Goal: Task Accomplishment & Management: Manage account settings

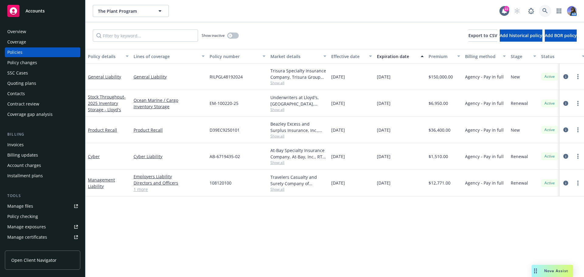
click at [541, 12] on link at bounding box center [545, 11] width 12 height 12
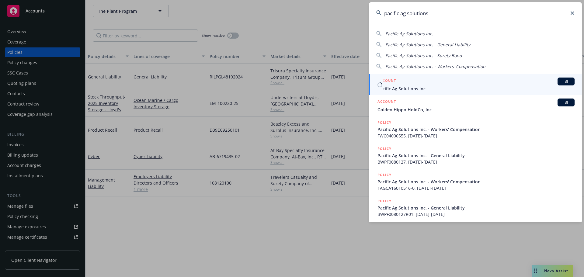
type input "pacific ag solutions"
click at [400, 89] on span "Pacific Ag Solutions Inc." at bounding box center [476, 89] width 197 height 6
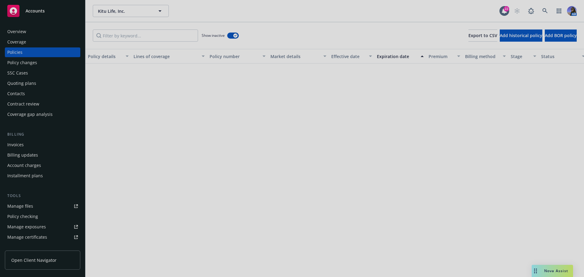
scroll to position [243, 0]
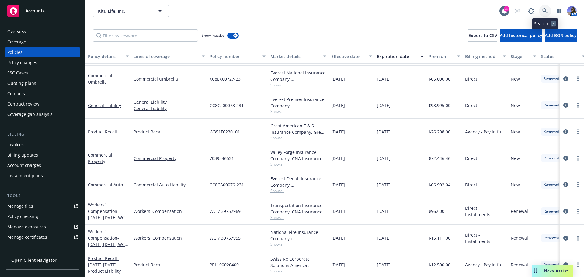
click at [550, 12] on link at bounding box center [545, 11] width 12 height 12
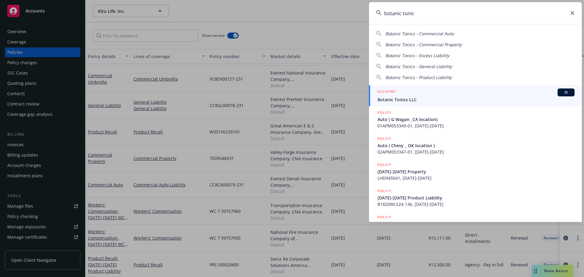
type input "botanic tonic"
click at [434, 93] on div "ACCOUNT BI" at bounding box center [476, 93] width 197 height 8
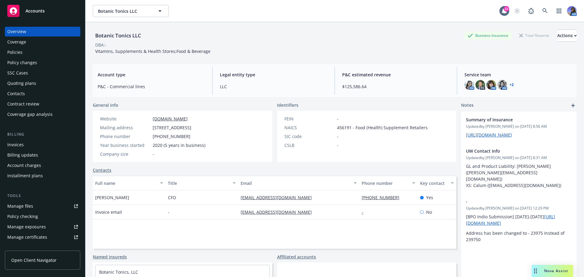
click at [23, 56] on div "Policies" at bounding box center [42, 52] width 71 height 10
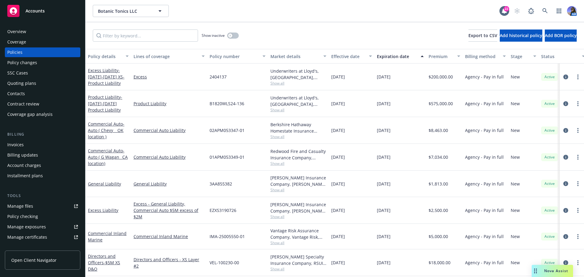
click at [272, 85] on span "Show all" at bounding box center [299, 83] width 56 height 5
click at [22, 82] on div "Quoting plans" at bounding box center [21, 84] width 29 height 10
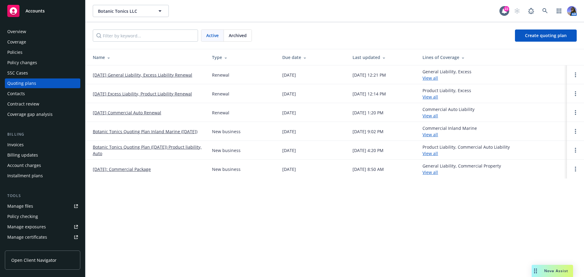
click at [128, 92] on link "10/25/25 Excess Liability, Product Liability Renewal" at bounding box center [142, 94] width 99 height 6
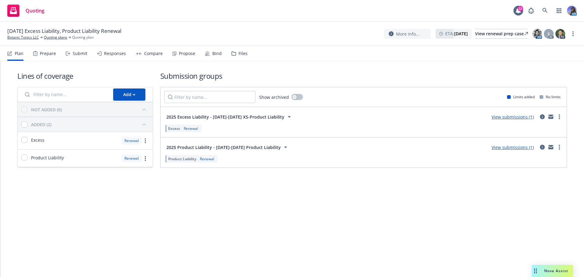
click at [244, 56] on div "Files" at bounding box center [243, 53] width 9 height 5
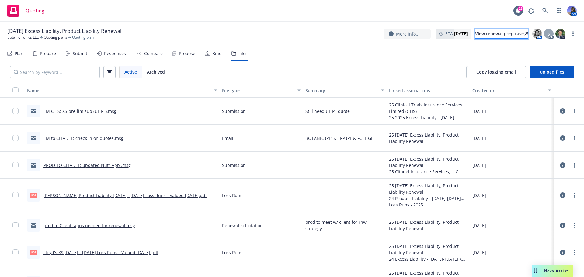
click at [494, 36] on div "View renewal prep case" at bounding box center [501, 33] width 53 height 9
click at [537, 36] on img at bounding box center [538, 34] width 10 height 10
click at [550, 37] on span "S" at bounding box center [549, 34] width 2 height 6
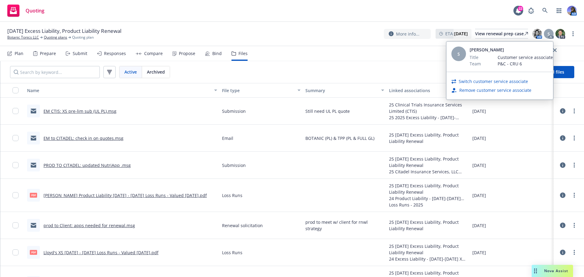
click at [483, 91] on link "Remove customer service associate" at bounding box center [496, 90] width 72 height 6
click at [491, 89] on link "Remove customer service associate" at bounding box center [496, 90] width 72 height 6
click at [555, 51] on icon "close" at bounding box center [555, 50] width 4 height 4
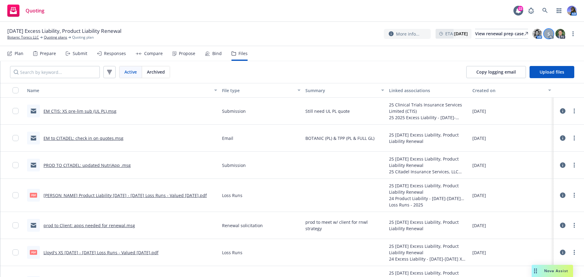
click at [550, 34] on span "S" at bounding box center [549, 34] width 2 height 6
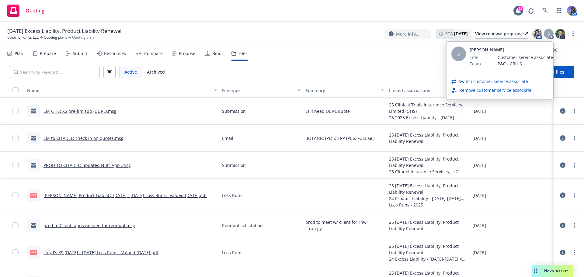
click at [468, 80] on link "Switch customer service associate" at bounding box center [493, 81] width 69 height 6
select select "84dc7475-b6bb-4c46-944a-a2faec91a4b9"
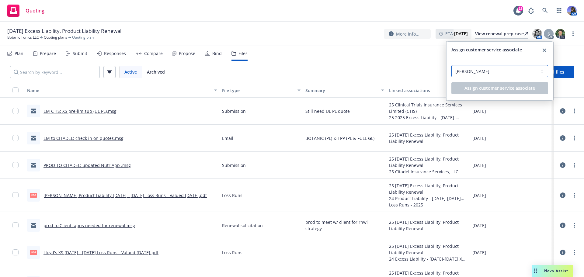
click at [471, 76] on select "Select a customer service associate... Sayani Neogi Shanna Williams" at bounding box center [500, 71] width 97 height 12
drag, startPoint x: 510, startPoint y: 56, endPoint x: 562, endPoint y: 48, distance: 52.6
click at [510, 56] on div "Assign customer service associate" at bounding box center [500, 50] width 107 height 17
click at [547, 49] on link "close" at bounding box center [544, 50] width 7 height 7
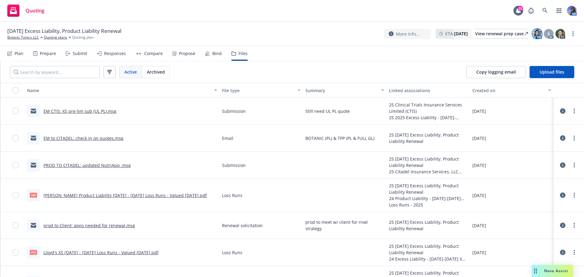
click at [538, 36] on img at bounding box center [538, 34] width 10 height 10
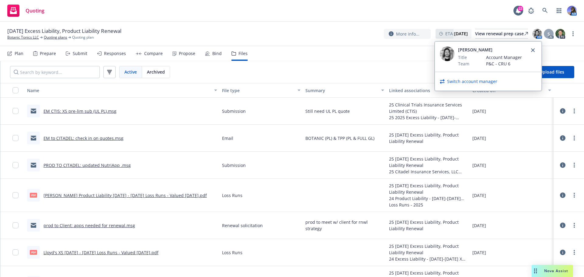
click at [468, 79] on link "Switch account manager" at bounding box center [472, 81] width 50 height 6
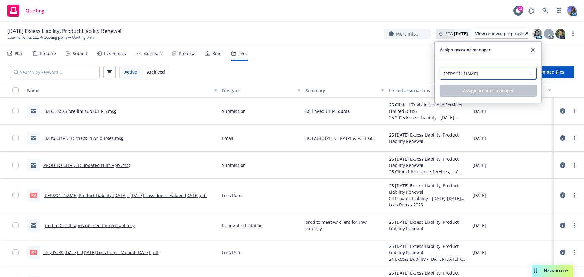
click at [467, 77] on select "Select an account manager... Carol Moreno Kathy Marey Nicole Chow" at bounding box center [488, 74] width 97 height 12
select select "01d58f7a-6ec9-418a-b1a4-18acd7c9c1c1"
click at [440, 68] on select "Select an account manager... Carol Moreno Kathy Marey Nicole Chow" at bounding box center [488, 74] width 97 height 12
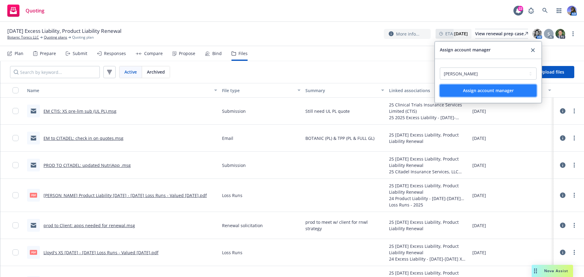
click at [485, 91] on span "Assign account manager" at bounding box center [488, 91] width 51 height 6
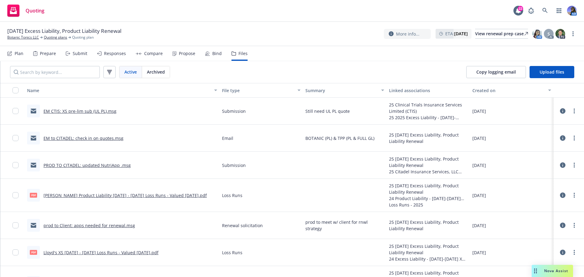
click at [425, 67] on div "Active Archived Copy logging email Upload files" at bounding box center [292, 72] width 584 height 22
click at [546, 34] on div "S" at bounding box center [549, 34] width 10 height 10
click at [374, 77] on div "Active Archived Copy logging email Upload files" at bounding box center [292, 72] width 584 height 22
click at [51, 37] on link "Quoting plans" at bounding box center [55, 37] width 23 height 5
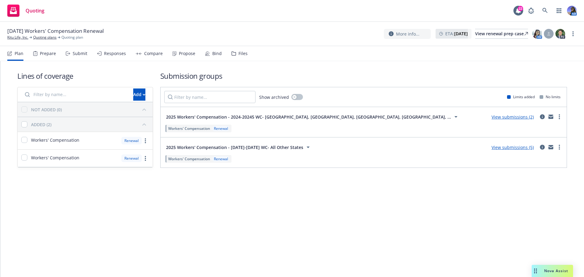
click at [42, 53] on div "Prepare" at bounding box center [48, 53] width 16 height 5
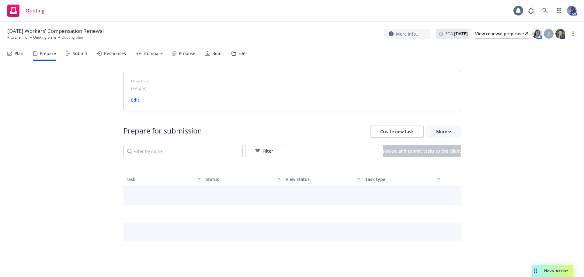
click at [70, 53] on div "Submit" at bounding box center [77, 53] width 22 height 15
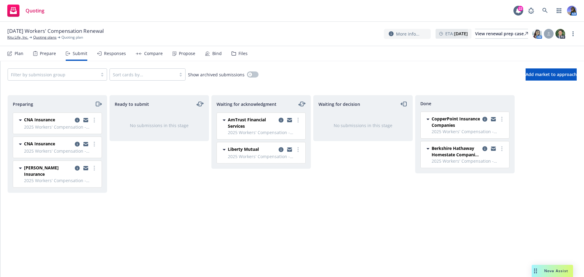
click at [235, 54] on div "Files" at bounding box center [240, 53] width 16 height 15
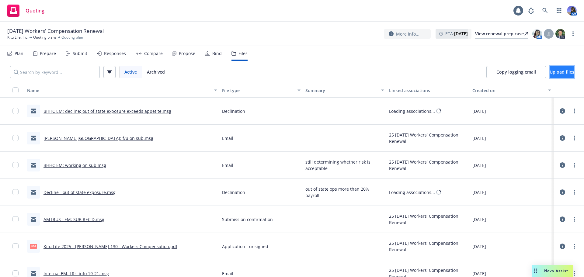
click at [550, 76] on button "Upload files" at bounding box center [562, 72] width 25 height 12
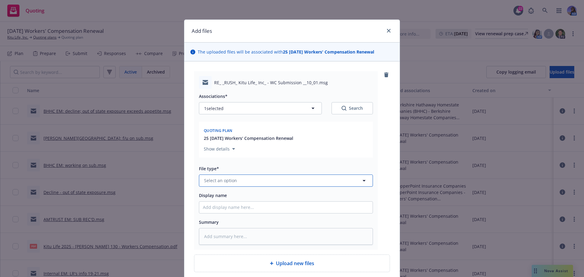
click at [232, 179] on span "Select an option" at bounding box center [220, 180] width 33 height 6
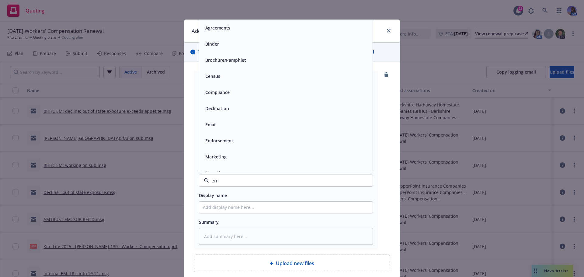
type input "ema"
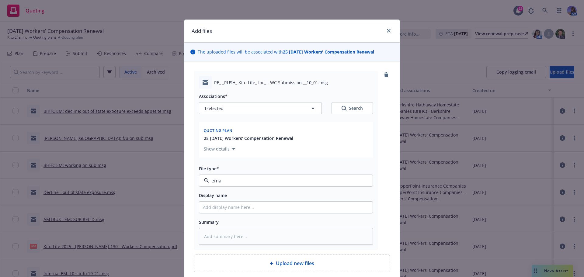
type textarea "x"
type input "L"
type textarea "x"
type input "LB"
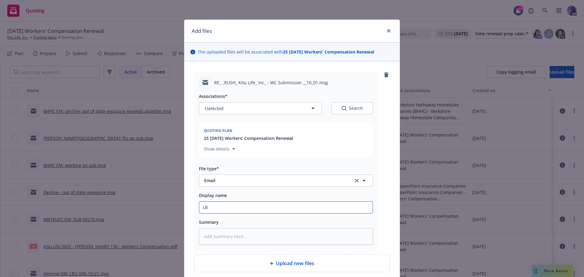
type textarea "x"
type input "LB"
type textarea "x"
type input "LB M"
type textarea "x"
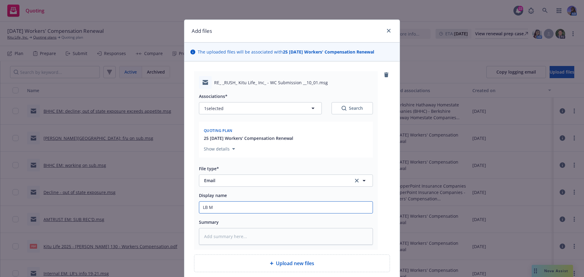
type input "LB ME"
type textarea "x"
type input "LB M"
type textarea "x"
type input "LB"
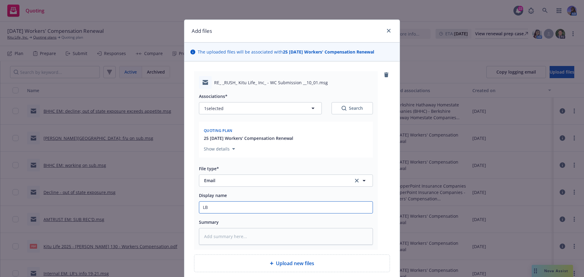
type textarea "x"
type input "LB E"
type textarea "x"
type input "LB EM"
type textarea "x"
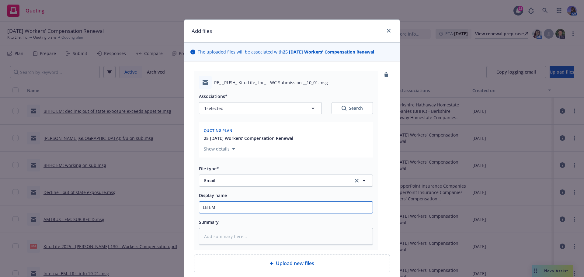
type input "LB EM:"
type textarea "x"
type input "LB EM:"
type textarea "x"
type input "LB EM: s"
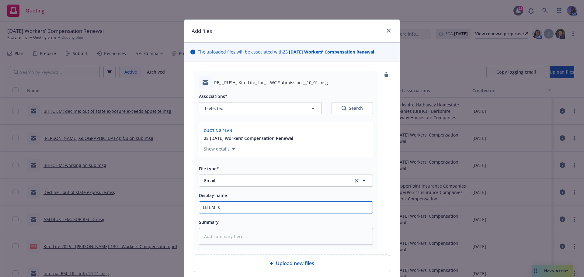
type textarea "x"
type input "LB EM: sh"
type textarea "x"
type input "LB EM: sho"
type textarea "x"
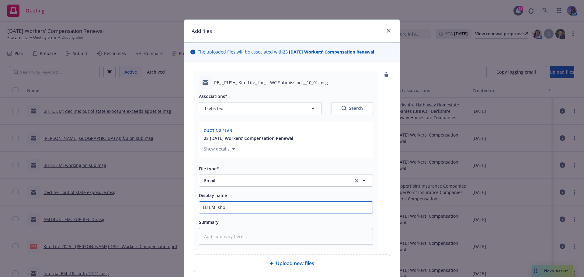
type input "LB EM: shor"
type textarea "x"
type input "LB EM: short"
type textarea "x"
type input "LB EM: short"
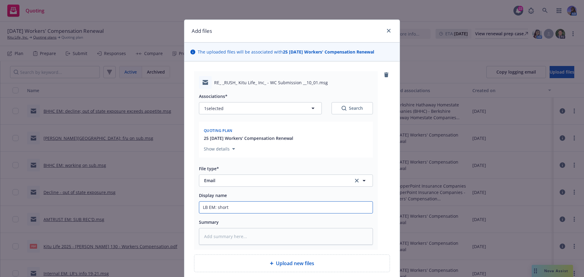
type textarea "x"
type input "LB EM: short f"
type textarea "x"
type input "LB EM: short fu"
type textarea "x"
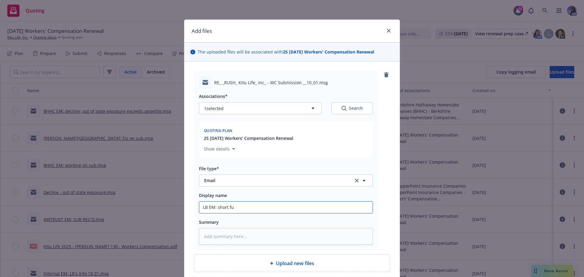
type input "LB EM: short fus"
type textarea "x"
type input "LB EM: short fuse"
type textarea "x"
type input "LB EM: short fuse"
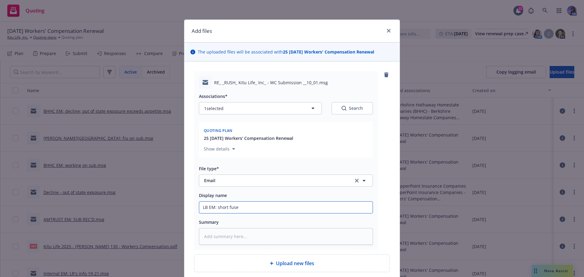
type textarea "x"
type input "LB EM: short fuse"
type textarea "x"
type input "LB EM: short fus"
type textarea "x"
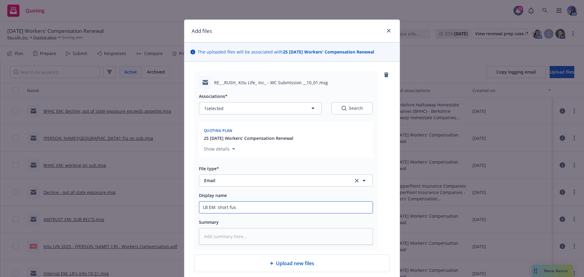
type input "LB EM: short fu"
type textarea "x"
type input "LB EM: short f"
type textarea "x"
type input "LB EM: short"
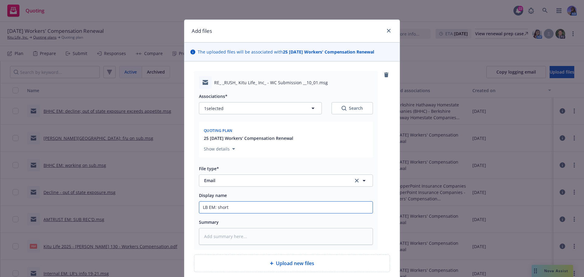
type textarea "x"
type input "LB EM: short"
type textarea "x"
type input "LB EM: shor"
type textarea "x"
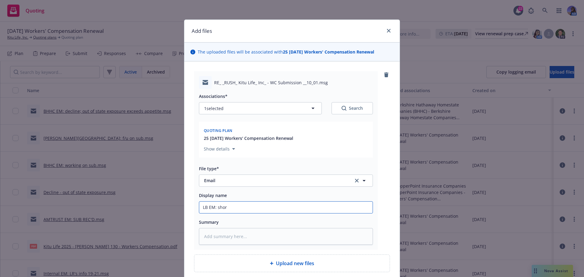
type input "LB EM: sho"
type textarea "x"
type input "LB EM: sh"
type textarea "x"
type input "LB EM: s"
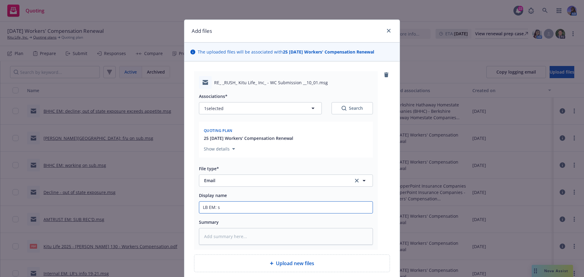
type textarea "x"
type input "LB EM:"
type textarea "x"
type input "LB EM:"
type textarea "x"
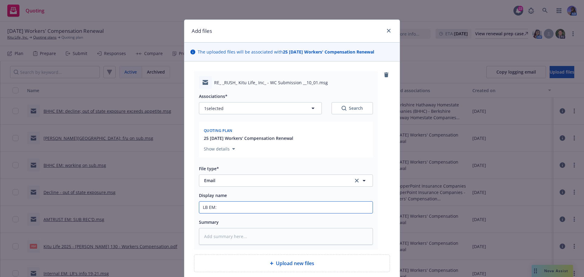
type input "LB EM:"
type textarea "x"
type input "LB EM: e"
type textarea "x"
type input "LB EM: ex"
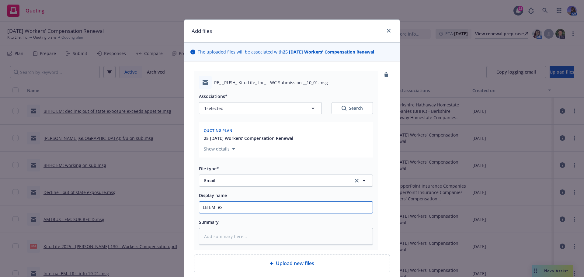
type textarea "x"
type input "LB EM: exp"
type textarea "x"
type input "LB EM: exp"
type textarea "x"
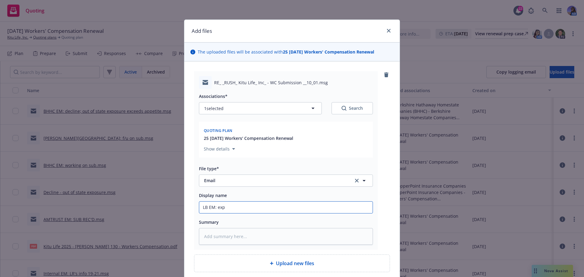
type input "LB EM: exp p"
type textarea "x"
type input "LB EM: exp pr"
type textarea "x"
type input "LB EM: exp pre"
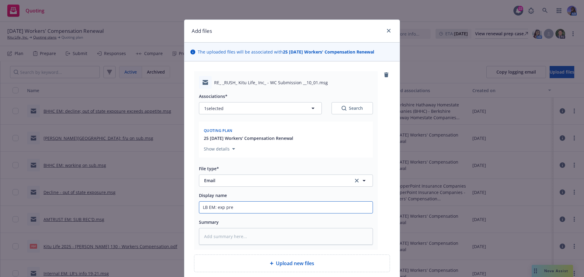
type textarea "x"
type input "LB EM: exp prem"
type textarea "x"
type input "LB EM: exp prem"
type textarea "x"
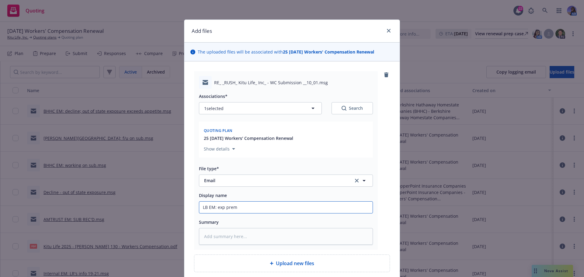
type input "LB EM: exp prem r"
type textarea "x"
type input "LB EM: exp prem re"
type textarea "x"
type input "LB EM: exp prem req"
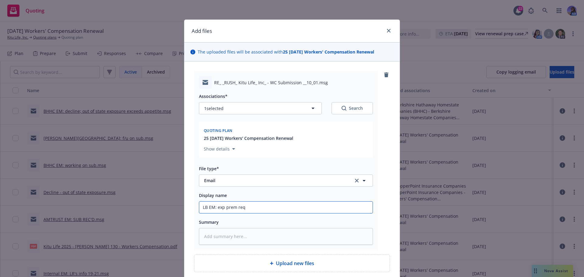
type textarea "x"
type input "LB EM: exp prem req,"
type textarea "x"
type input "LB EM: exp prem req,"
type textarea "x"
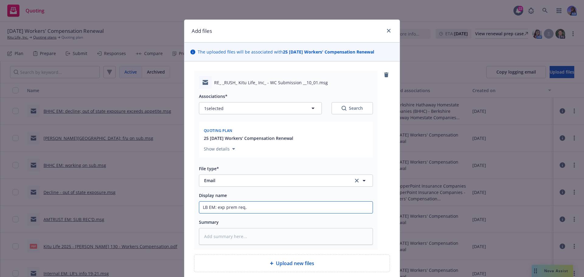
type input "LB EM: exp prem req, s"
type textarea "x"
type input "LB EM: exp prem req, sh"
type textarea "x"
type input "LB EM: exp prem req, sho"
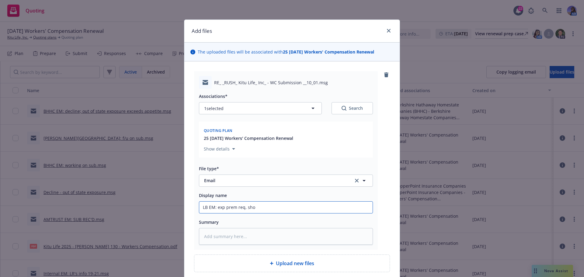
type textarea "x"
type input "LB EM: exp prem req, shor"
type textarea "x"
type input "LB EM: exp prem req, short"
type textarea "x"
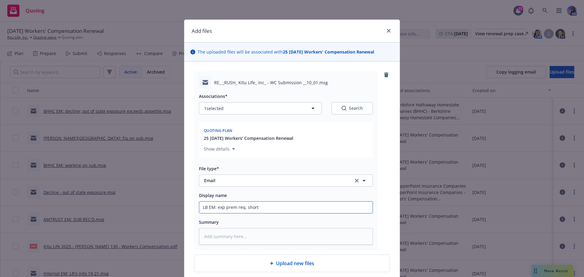
type input "LB EM: exp prem req, short"
type textarea "x"
type input "LB EM: exp prem req, short f"
type textarea "x"
type input "LB EM: exp prem req, short fu"
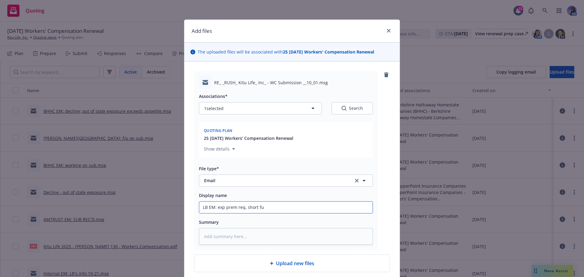
type textarea "x"
type input "LB EM: exp prem req, short fus"
type textarea "x"
type input "LB EM: exp prem req, short fuse"
type textarea "x"
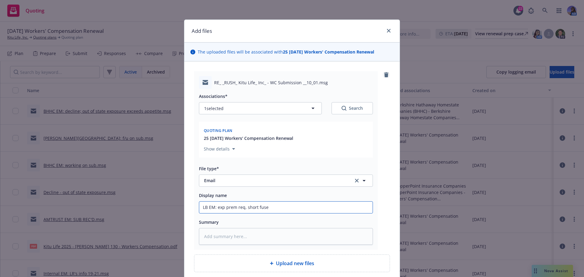
type input "LB EM: exp prem req, short fuse"
click at [387, 75] on icon "remove" at bounding box center [386, 74] width 5 height 5
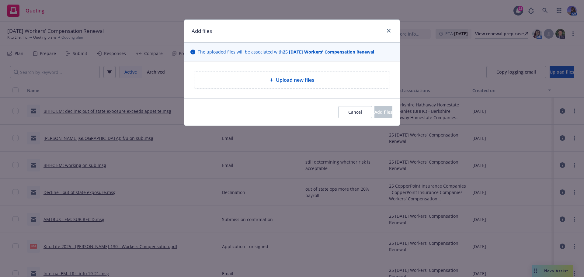
type textarea "x"
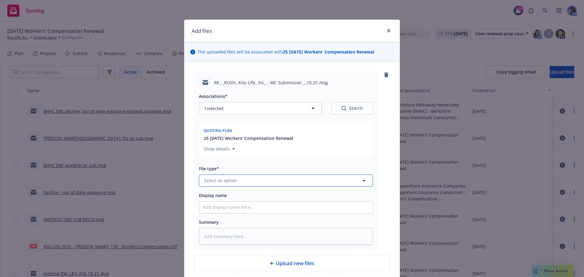
click at [222, 179] on span "Select an option" at bounding box center [220, 180] width 33 height 6
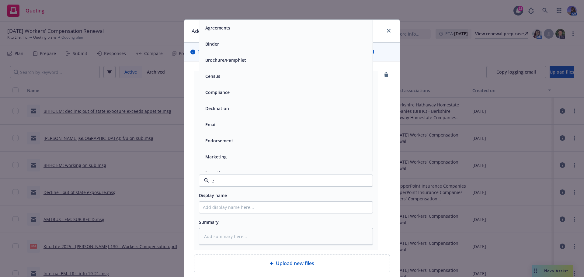
type input "em"
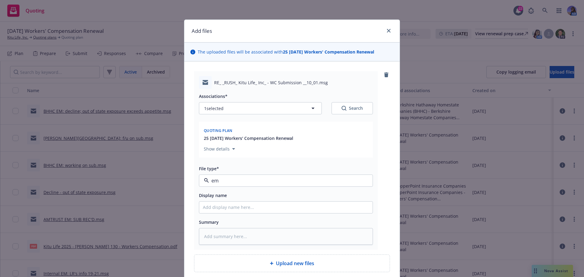
type textarea "x"
click at [222, 179] on span "Agreements" at bounding box center [274, 180] width 141 height 6
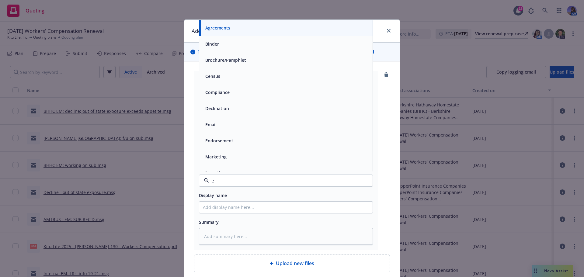
type input "em"
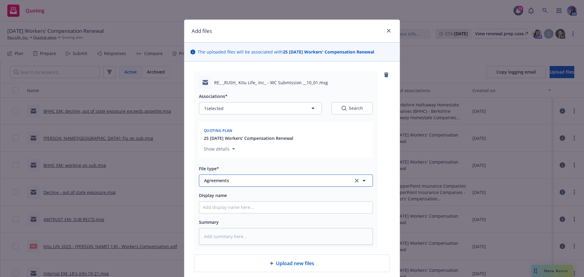
click at [222, 179] on span "Agreements" at bounding box center [274, 180] width 141 height 6
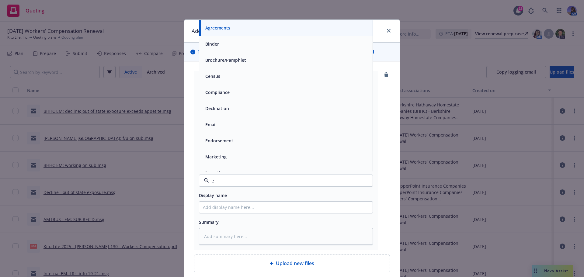
type input "em"
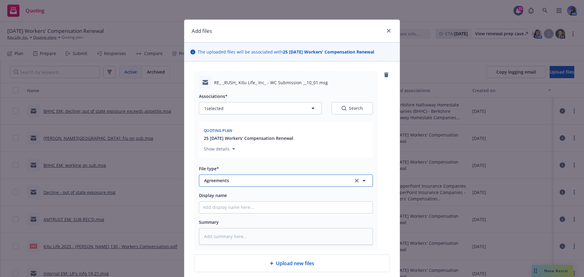
click at [222, 179] on span "Agreements" at bounding box center [274, 180] width 141 height 6
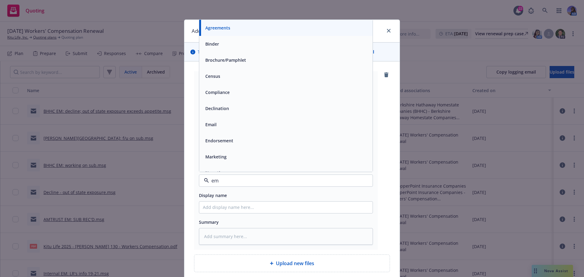
type input "ema"
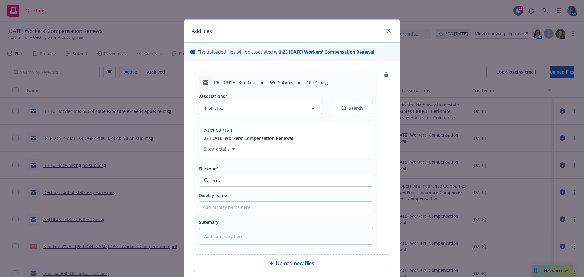
type textarea "x"
type input "E"
type textarea "x"
type input "EM"
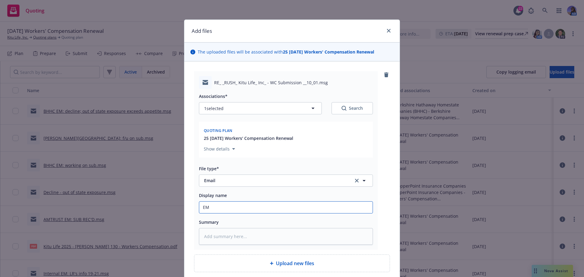
type textarea "x"
type input "EM"
type textarea "x"
type input "EM t"
type textarea "x"
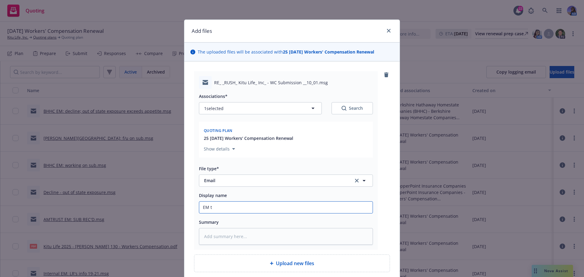
type input "EM to"
type textarea "x"
type input "EM to"
type textarea "x"
type input "EM to L"
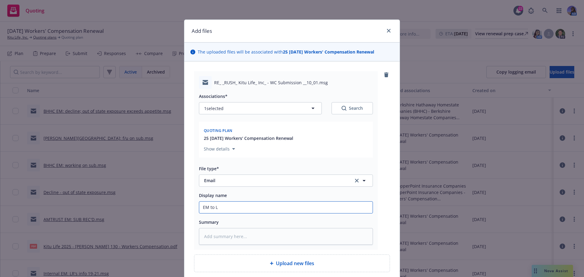
type textarea "x"
type input "EM to LB"
type textarea "x"
type input "EM to LB:"
type textarea "x"
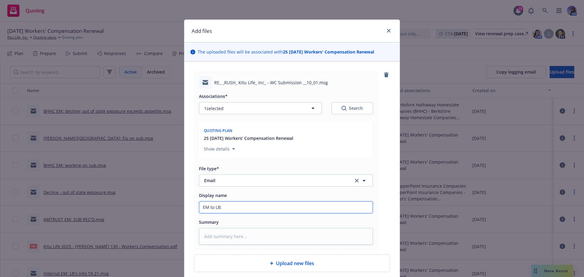
type input "EM to LB:"
type textarea "x"
type input "EM to LB: a"
type textarea "x"
type input "EM to LB: ad"
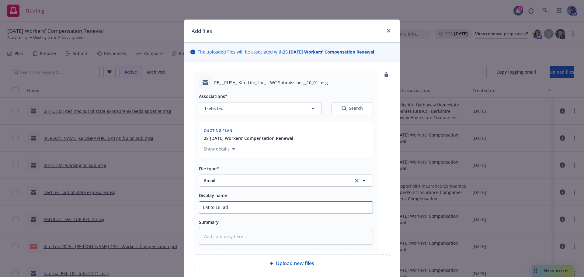
type textarea "x"
type input "EM to LB: adv"
type textarea "x"
type input "EM to LB: advi"
type textarea "x"
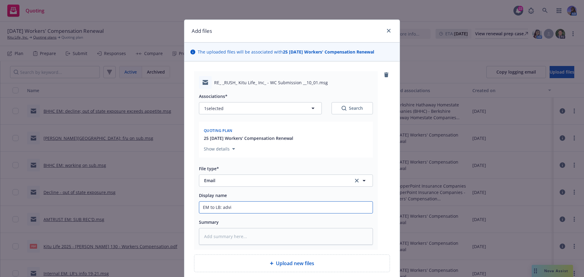
type input "EM to LB: advis"
type textarea "x"
type input "EM to LB: advisi"
type textarea "x"
type input "EM to LB: advisin"
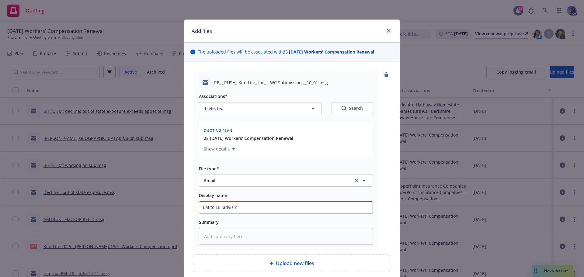
type textarea "x"
type input "EM to LB: advising"
type textarea "x"
type input "EM to LB: advising"
type textarea "x"
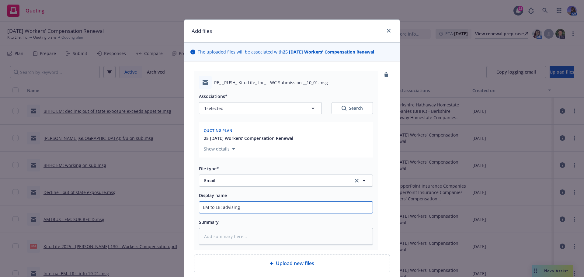
type input "EM to LB: advising e"
type textarea "x"
type input "EM to LB: advising ex"
type textarea "x"
type input "EM to LB: advising exp"
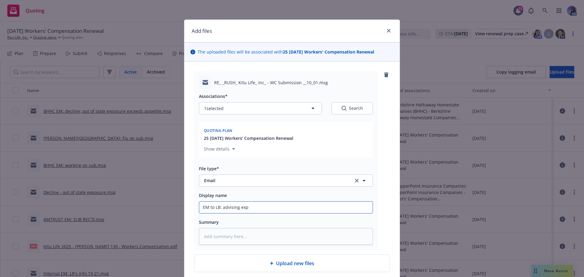
type textarea "x"
type input "EM to LB: advising exp"
type textarea "x"
type input "EM to LB: advising exp p"
type textarea "x"
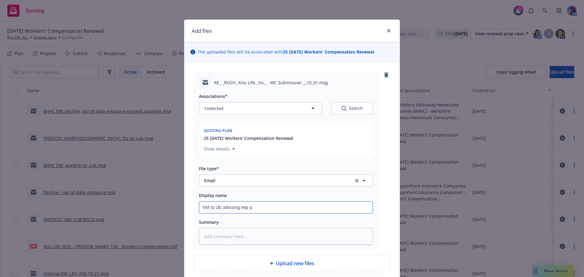
type input "EM to LB: advising exp pr"
type textarea "x"
type input "EM to LB: advising exp pre"
type textarea "x"
type input "EM to LB: advising exp prem"
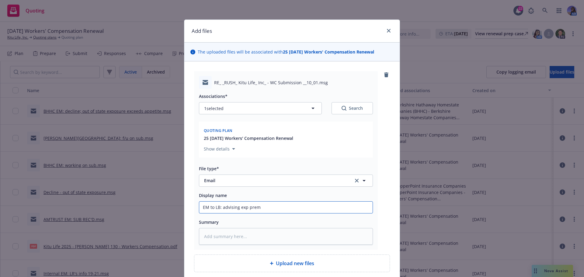
type textarea "x"
type input "EM to LB: advising exp prem,"
type textarea "x"
type input "EM to LB: advising exp prem,"
type textarea "x"
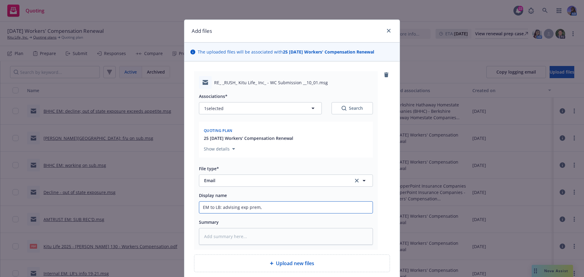
type input "EM to LB: advising exp prem, e"
type textarea "x"
type input "EM to LB: advising exp prem, ex"
type textarea "x"
type input "EM to LB: advising exp prem, exp"
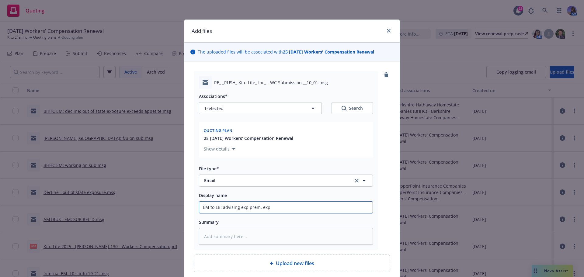
type textarea "x"
type input "EM to LB: advising exp prem, expl"
type textarea "x"
type input "EM to LB: advising exp prem, expl"
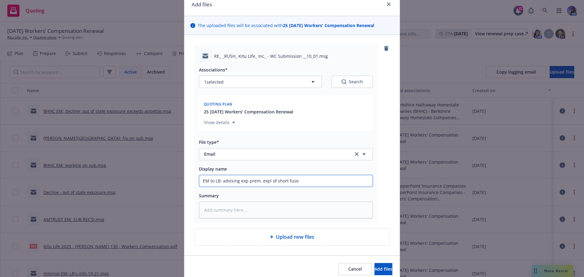
scroll to position [52, 0]
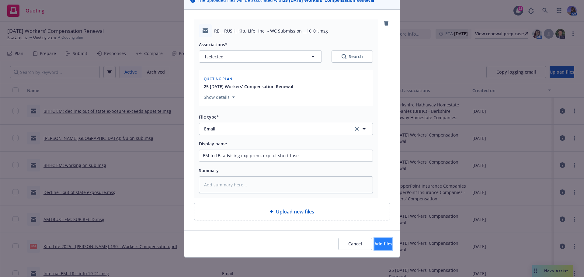
click at [375, 244] on span "Add files" at bounding box center [384, 244] width 18 height 6
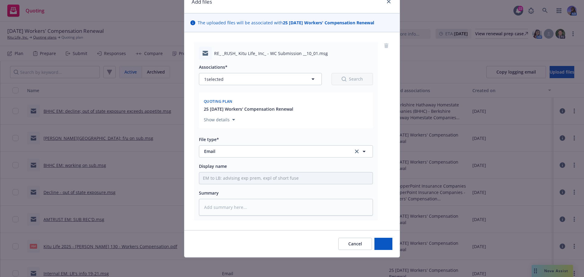
scroll to position [29, 0]
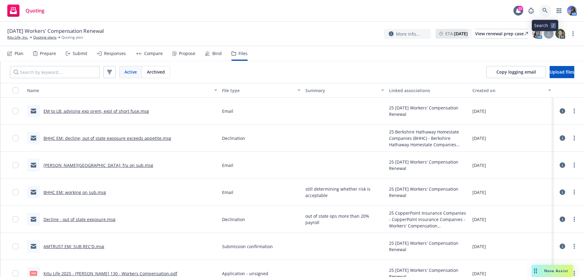
click at [545, 9] on icon at bounding box center [545, 10] width 5 height 5
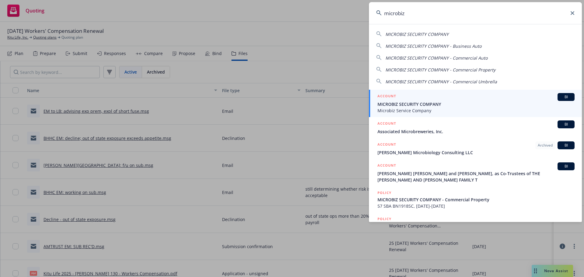
click at [414, 97] on div "ACCOUNT BI" at bounding box center [476, 97] width 197 height 8
